Goal: Find contact information: Find contact information

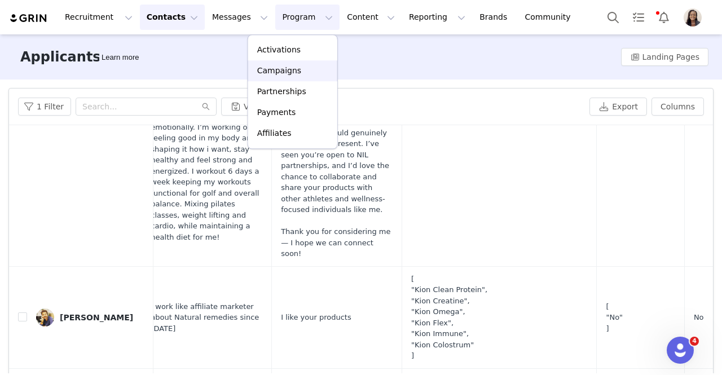
click at [271, 76] on p "Campaigns" at bounding box center [279, 71] width 44 height 12
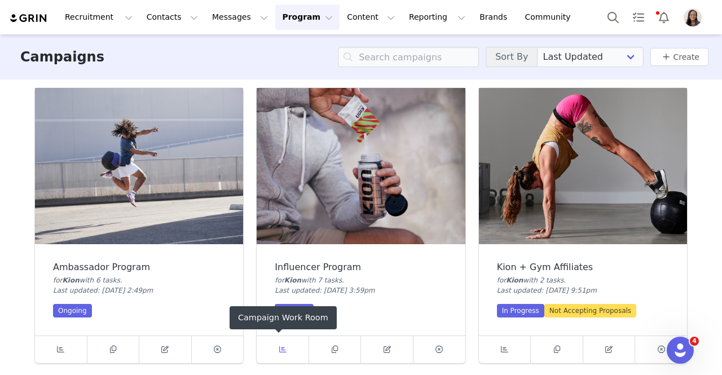
click at [279, 346] on icon at bounding box center [282, 349] width 7 height 7
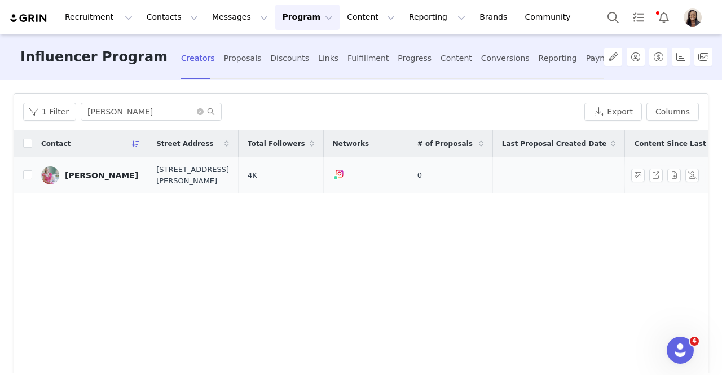
click at [95, 172] on div "[PERSON_NAME]" at bounding box center [101, 175] width 73 height 9
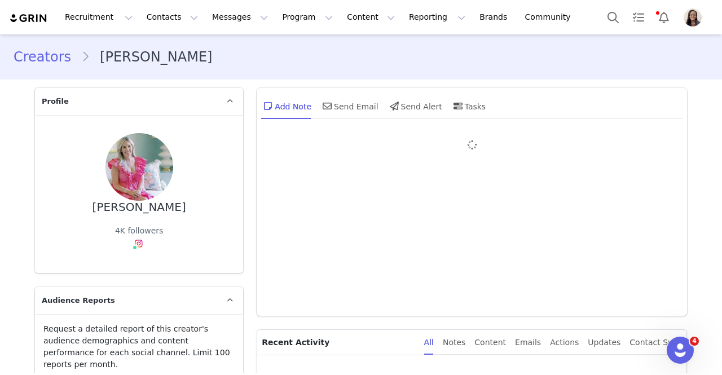
type input "+1 ([GEOGRAPHIC_DATA])"
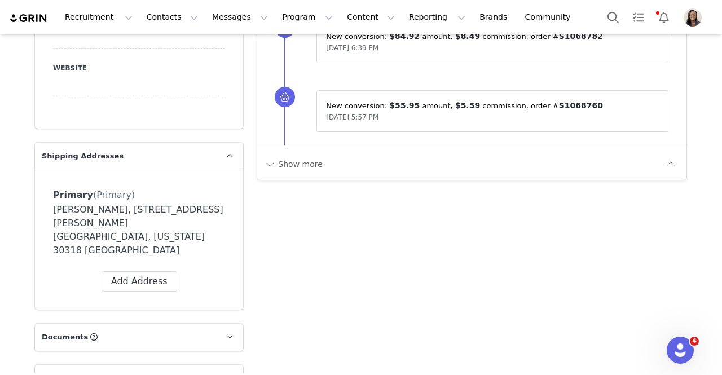
scroll to position [921, 0]
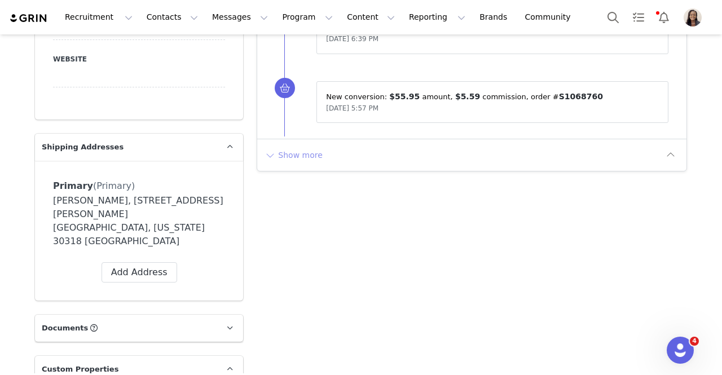
click at [311, 152] on button "Show more" at bounding box center [293, 155] width 59 height 18
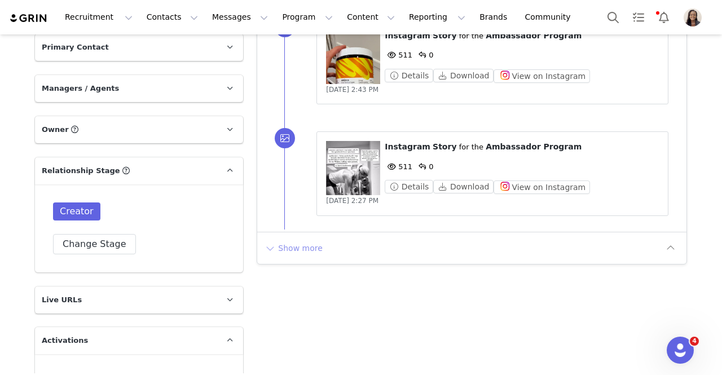
scroll to position [1701, 0]
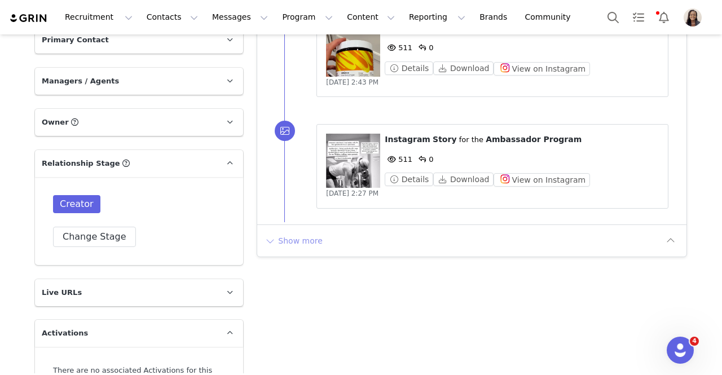
click at [307, 232] on button "Show more" at bounding box center [293, 241] width 59 height 18
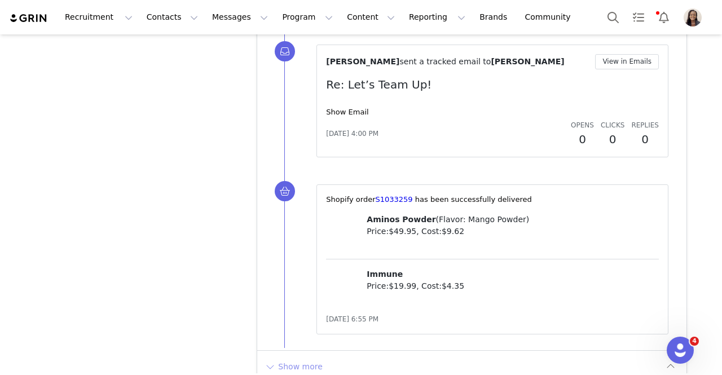
scroll to position [2952, 0]
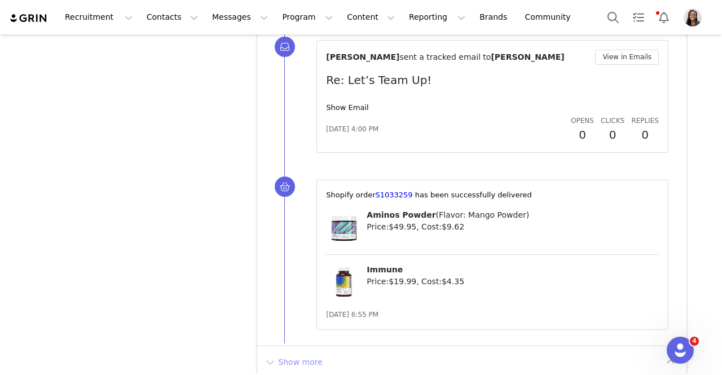
click at [290, 353] on button "Show more" at bounding box center [293, 362] width 59 height 18
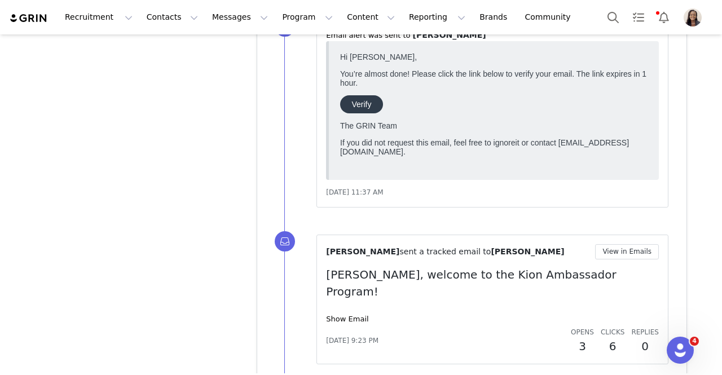
scroll to position [4496, 0]
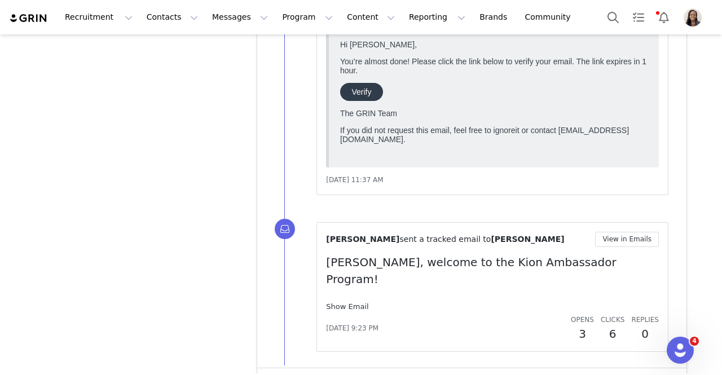
click at [345, 302] on link "Show Email" at bounding box center [347, 306] width 42 height 8
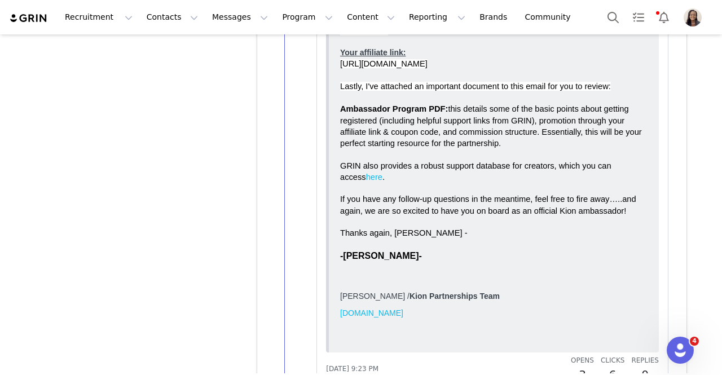
scroll to position [5114, 0]
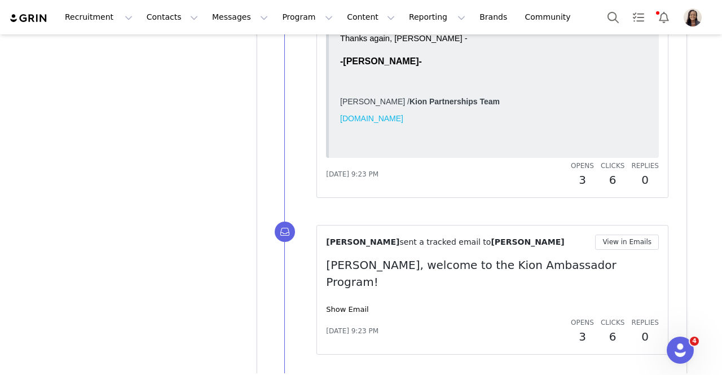
scroll to position [5373, 0]
